Goal: Transaction & Acquisition: Purchase product/service

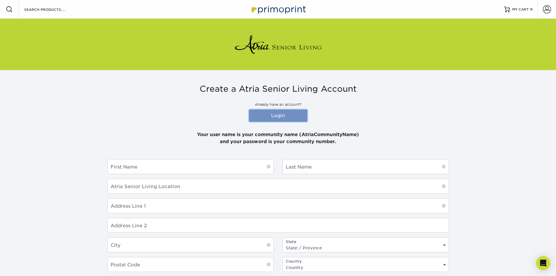
click at [285, 115] on link "Login" at bounding box center [278, 115] width 58 height 12
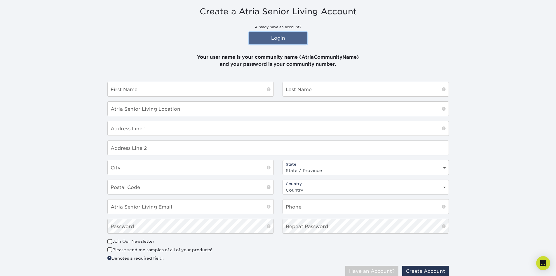
scroll to position [99, 0]
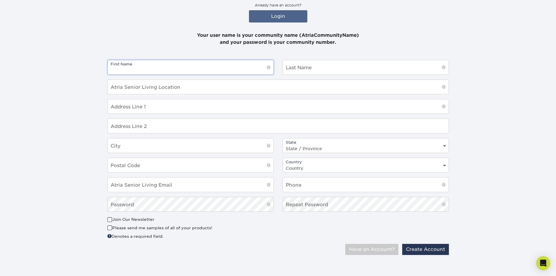
click at [177, 70] on input "text" at bounding box center [191, 67] width 166 height 14
type input "[PERSON_NAME]"
type input "Atria senior Living"
type input "333 West 86th Street"
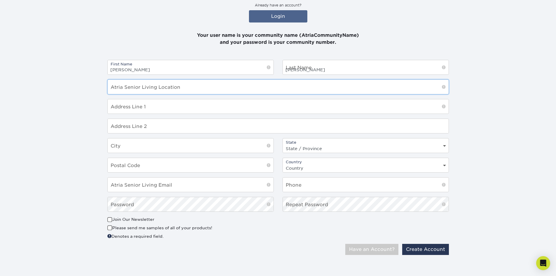
type input "100"
type input "New York"
select select "NY"
type input "10024"
select select "US"
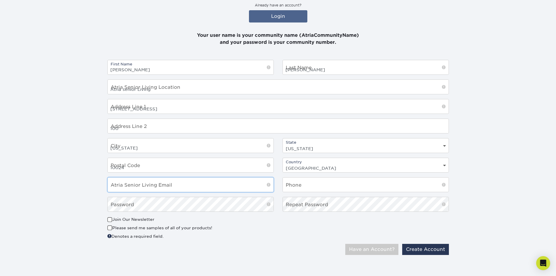
type input "[PERSON_NAME][EMAIL_ADDRESS][PERSON_NAME][DOMAIN_NAME]"
type input "9176234983"
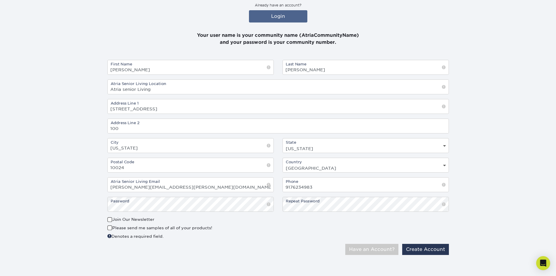
click at [268, 205] on span at bounding box center [269, 204] width 4 height 6
click at [412, 247] on button "Create Account" at bounding box center [425, 249] width 47 height 11
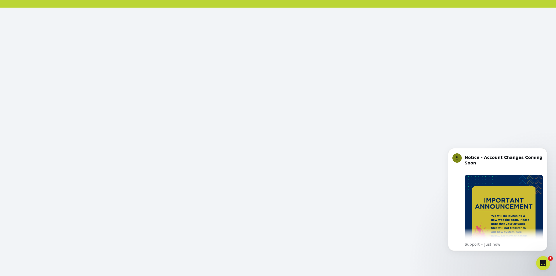
scroll to position [68, 0]
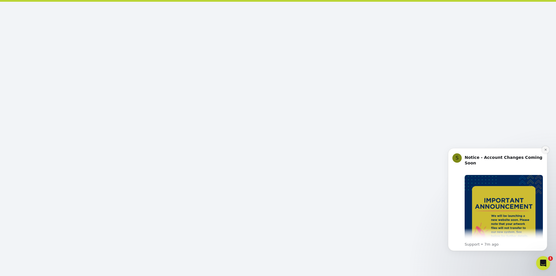
click at [546, 150] on icon "Dismiss notification" at bounding box center [545, 149] width 3 height 3
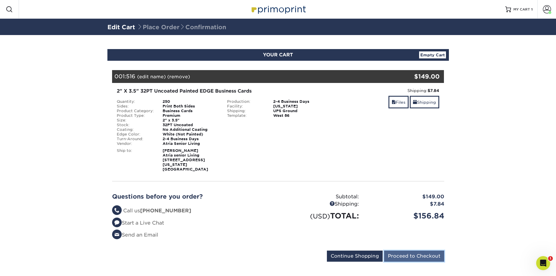
click at [421, 250] on input "Proceed to Checkout" at bounding box center [414, 255] width 60 height 11
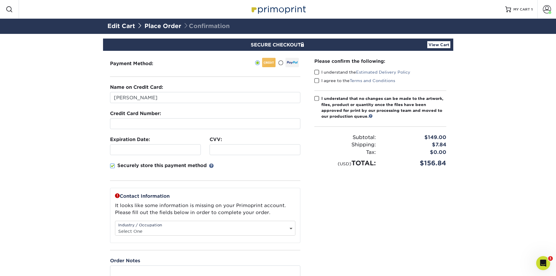
click at [318, 71] on span at bounding box center [316, 72] width 5 height 6
click at [0, 0] on input "I understand the Estimated Delivery Policy" at bounding box center [0, 0] width 0 height 0
click at [316, 79] on span at bounding box center [316, 81] width 5 height 6
click at [0, 0] on input "I agree to the Terms and Conditions" at bounding box center [0, 0] width 0 height 0
click at [316, 98] on span at bounding box center [316, 99] width 5 height 6
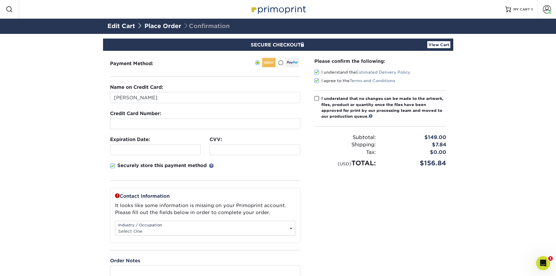
click at [0, 0] on input "I understand that no changes can be made to the artwork, files, product or quan…" at bounding box center [0, 0] width 0 height 0
click at [131, 120] on div at bounding box center [205, 123] width 190 height 11
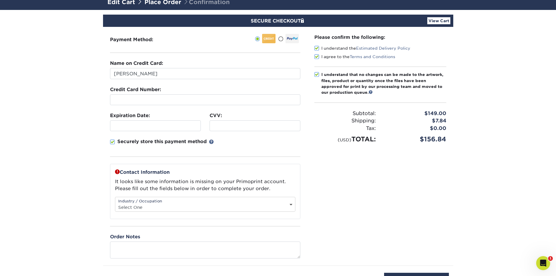
scroll to position [59, 0]
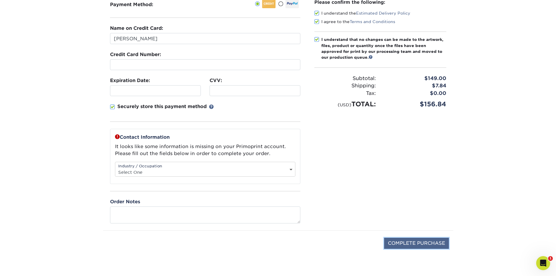
click at [413, 240] on input "COMPLETE PURCHASE" at bounding box center [416, 243] width 65 height 11
type input "COMPLETE PURCHASE"
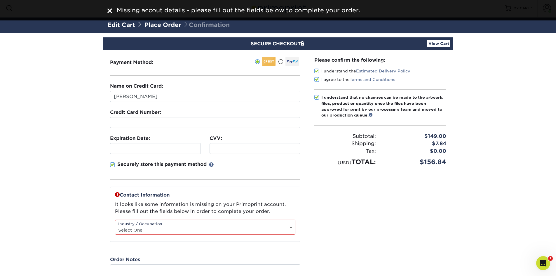
scroll to position [0, 0]
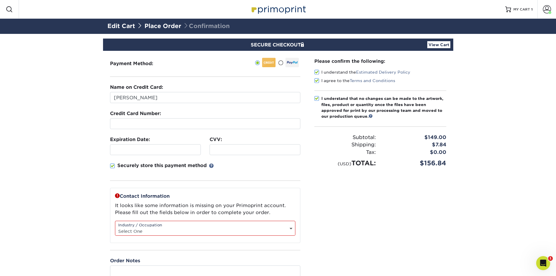
click at [289, 229] on select "Select One Administrative Executive Human Resources Construction Education Ente…" at bounding box center [205, 231] width 180 height 8
select select "12"
click at [115, 227] on select "Select One Administrative Executive Human Resources Construction Education Ente…" at bounding box center [205, 231] width 180 height 8
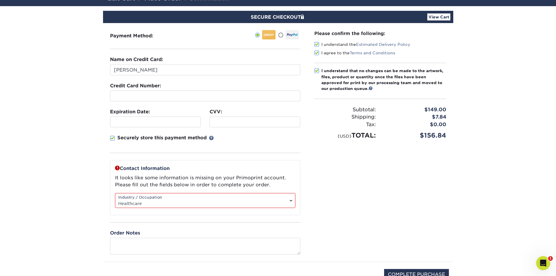
scroll to position [59, 0]
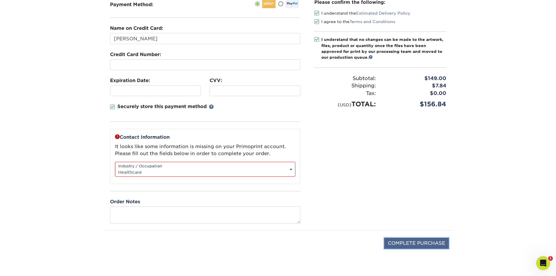
click at [417, 240] on input "COMPLETE PURCHASE" at bounding box center [416, 243] width 65 height 11
type input "PROCESSING, PLEASE WAIT..."
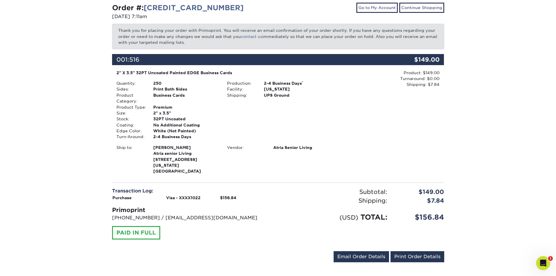
scroll to position [64, 0]
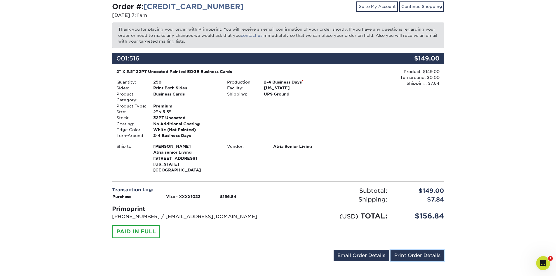
drag, startPoint x: 404, startPoint y: 248, endPoint x: 433, endPoint y: 236, distance: 31.5
click at [404, 250] on link "Print Order Details" at bounding box center [417, 255] width 54 height 11
